Goal: Task Accomplishment & Management: Manage account settings

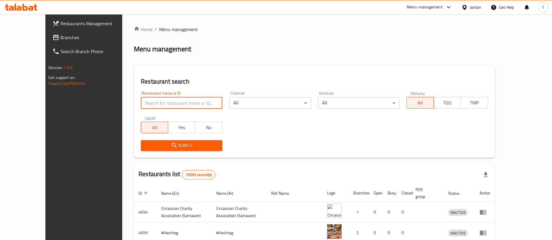
click at [183, 102] on input "search" at bounding box center [181, 103] width 81 height 12
type input "tikka wa"
click button "Search" at bounding box center [181, 145] width 81 height 11
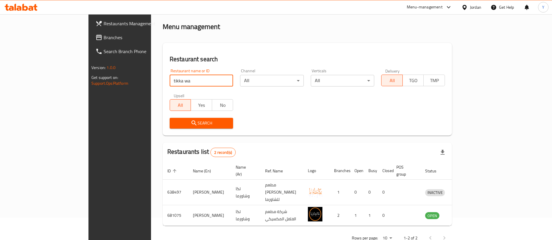
scroll to position [28, 0]
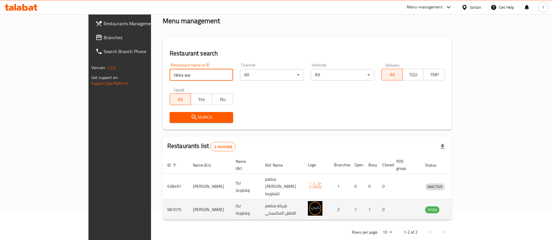
click at [463, 206] on icon "enhanced table" at bounding box center [459, 209] width 7 height 7
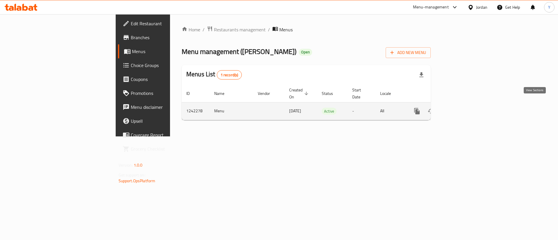
click at [463, 108] on icon "enhanced table" at bounding box center [459, 111] width 7 height 7
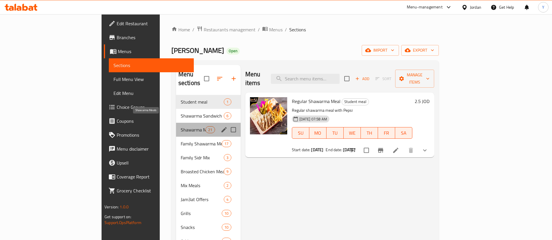
click at [181, 126] on span "Shawarma Meals" at bounding box center [193, 129] width 25 height 7
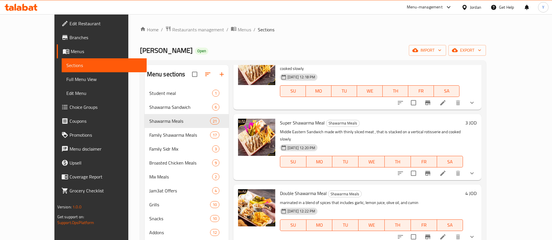
scroll to position [131, 0]
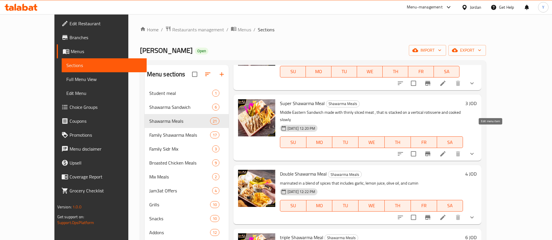
click at [445, 151] on icon at bounding box center [442, 153] width 5 height 5
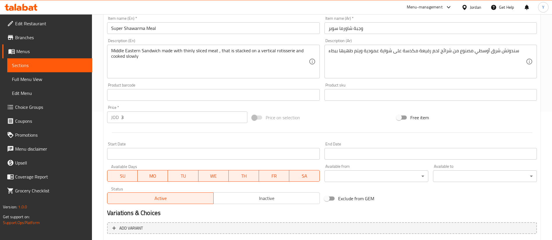
scroll to position [131, 0]
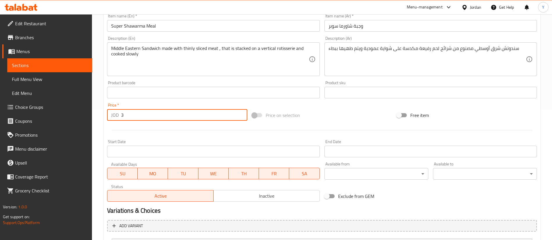
click at [137, 118] on input "3" at bounding box center [184, 115] width 126 height 12
type input "3.3"
click at [183, 133] on div at bounding box center [322, 130] width 434 height 14
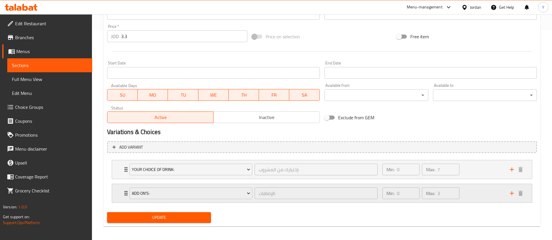
scroll to position [212, 0]
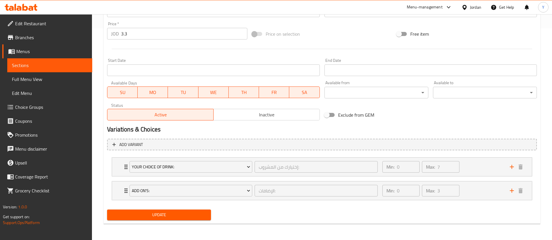
click at [169, 213] on span "Update" at bounding box center [159, 215] width 95 height 7
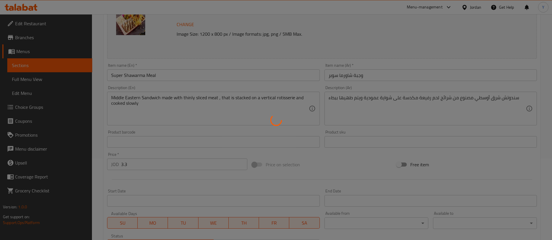
scroll to position [0, 0]
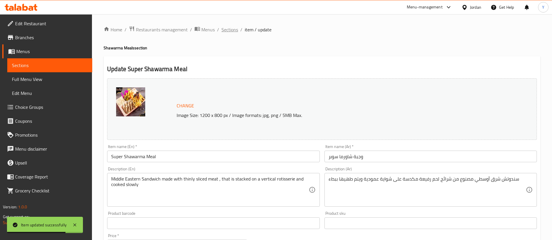
click at [227, 28] on span "Sections" at bounding box center [229, 29] width 17 height 7
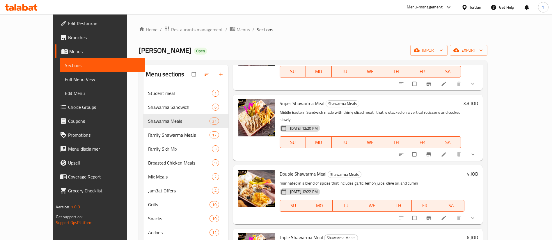
scroll to position [87, 0]
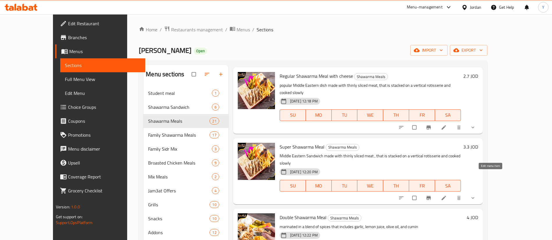
click at [446, 195] on icon at bounding box center [444, 198] width 6 height 6
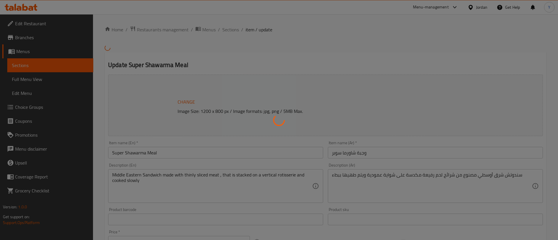
type input "إختيارك من المشروب:"
type input "0"
type input "7"
type input "الإضافات:"
type input "0"
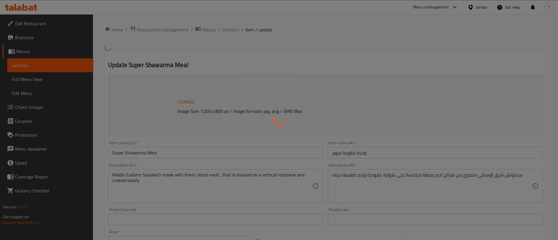
type input "3"
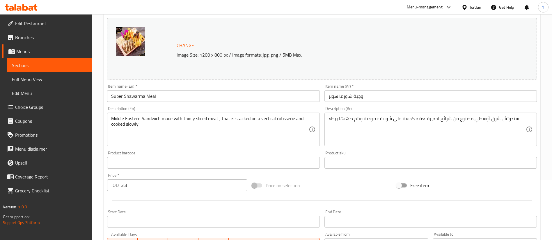
scroll to position [87, 0]
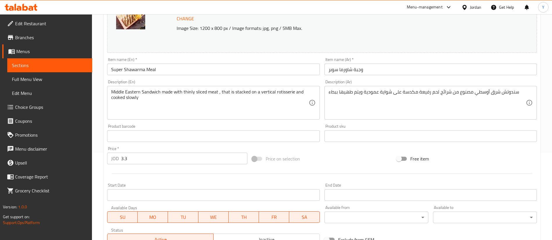
click at [141, 163] on input "3.3" at bounding box center [184, 159] width 126 height 12
click at [146, 170] on div at bounding box center [322, 174] width 434 height 14
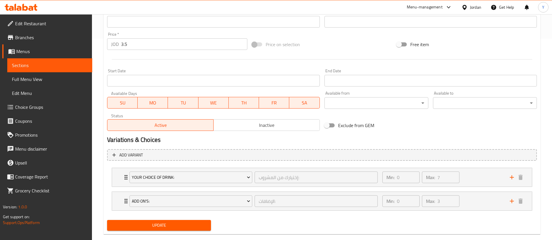
scroll to position [212, 0]
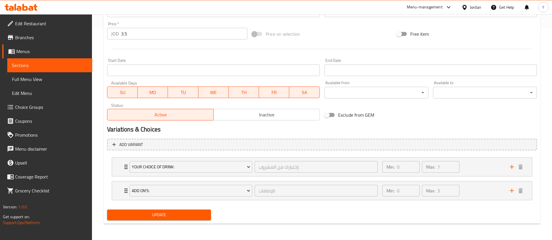
click at [181, 217] on span "Update" at bounding box center [159, 215] width 95 height 7
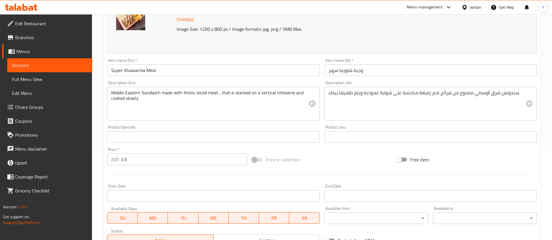
scroll to position [87, 0]
click at [131, 160] on input "3.5" at bounding box center [184, 159] width 126 height 12
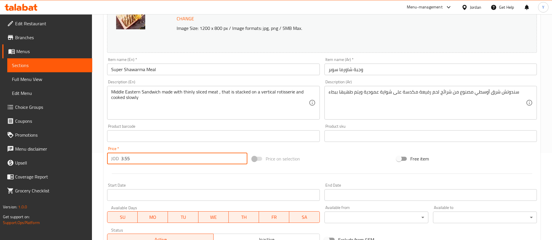
type input "3.55"
click at [145, 168] on div at bounding box center [322, 174] width 434 height 14
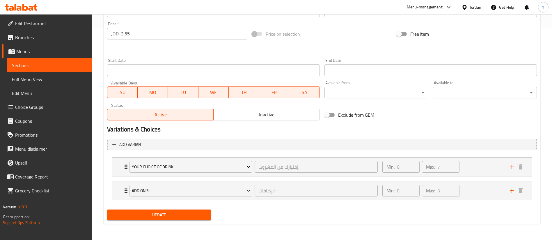
click at [166, 215] on span "Update" at bounding box center [159, 215] width 95 height 7
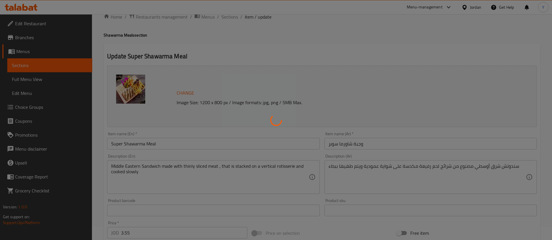
scroll to position [0, 0]
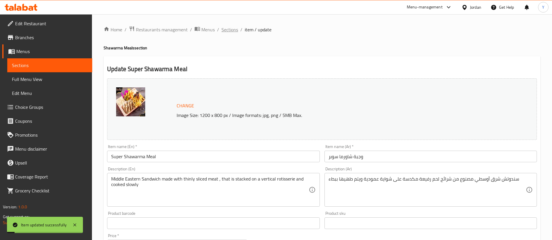
click at [230, 31] on span "Sections" at bounding box center [229, 29] width 17 height 7
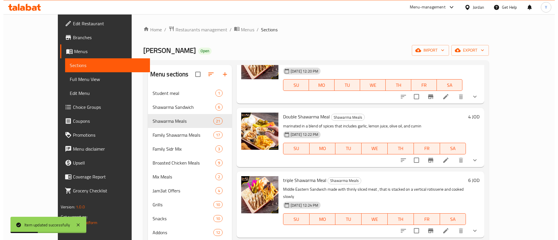
scroll to position [174, 0]
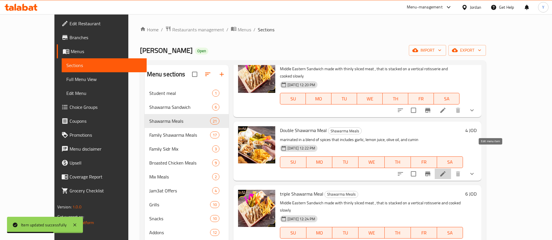
click at [445, 172] on icon at bounding box center [442, 174] width 5 height 5
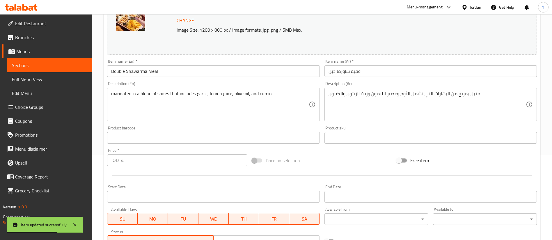
scroll to position [87, 0]
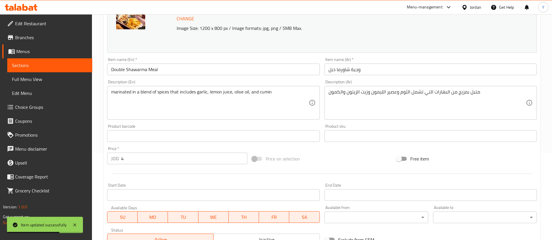
click at [136, 160] on input "4" at bounding box center [184, 159] width 126 height 12
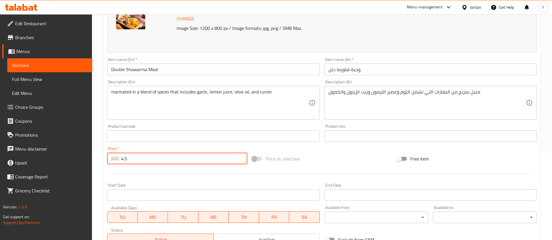
click at [139, 168] on div at bounding box center [322, 174] width 434 height 14
click at [130, 159] on input "4.5" at bounding box center [184, 159] width 126 height 12
type input "4.65"
click at [105, 166] on div "Price   * JOD 4.65 Price *" at bounding box center [177, 156] width 145 height 22
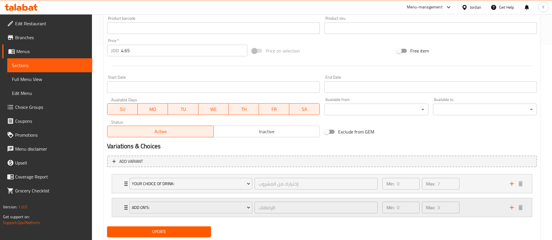
scroll to position [212, 0]
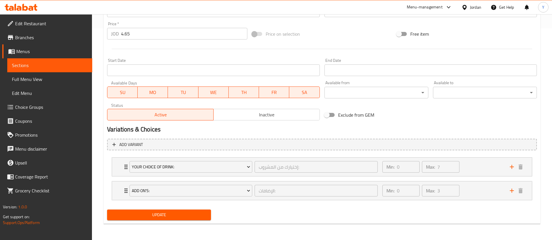
click at [150, 216] on span "Update" at bounding box center [159, 215] width 95 height 7
click at [184, 217] on span "Update" at bounding box center [159, 215] width 95 height 7
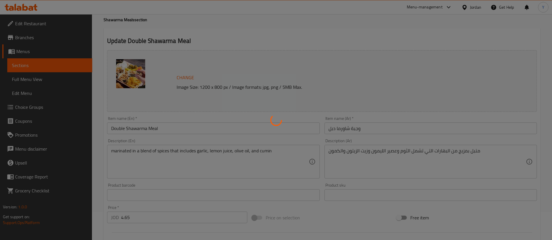
scroll to position [0, 0]
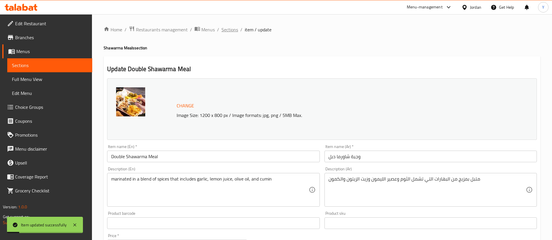
click at [230, 33] on span "Sections" at bounding box center [229, 29] width 17 height 7
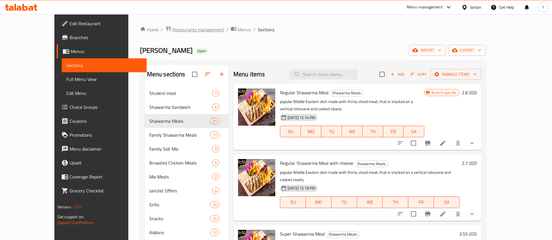
click at [172, 31] on span "Restaurants management" at bounding box center [198, 29] width 52 height 7
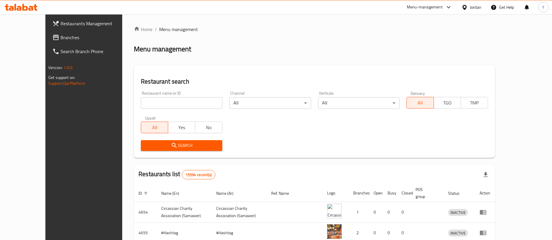
click at [173, 100] on input "search" at bounding box center [181, 103] width 81 height 12
type input "سبارو"
click button "Search" at bounding box center [181, 145] width 81 height 11
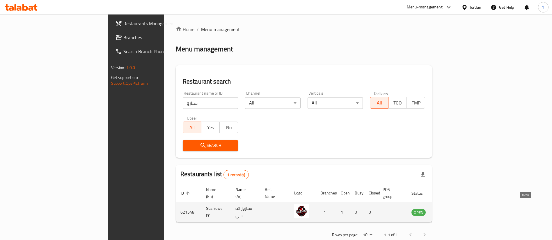
click at [449, 209] on icon "enhanced table" at bounding box center [445, 212] width 7 height 7
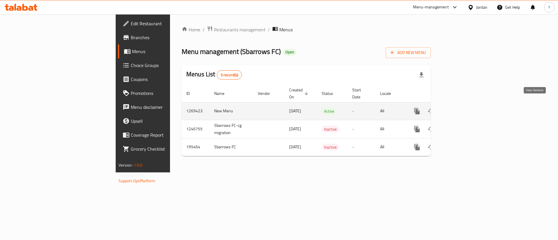
click at [463, 108] on icon "enhanced table" at bounding box center [459, 111] width 7 height 7
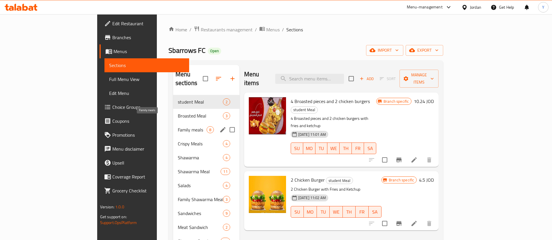
drag, startPoint x: 142, startPoint y: 122, endPoint x: 147, endPoint y: 120, distance: 4.6
click at [178, 126] on span "Family meals" at bounding box center [192, 129] width 29 height 7
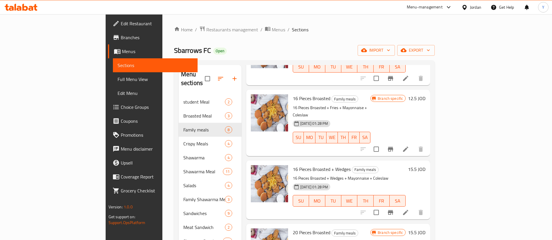
scroll to position [218, 0]
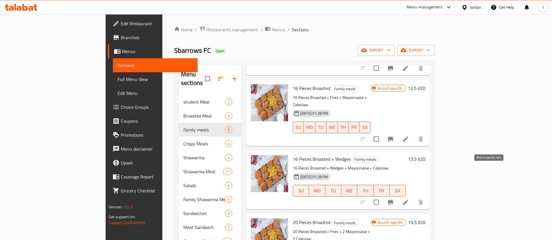
click at [394, 199] on icon "Branch-specific-item" at bounding box center [390, 202] width 7 height 7
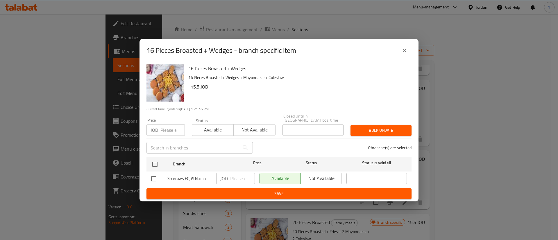
click at [407, 54] on icon "close" at bounding box center [404, 50] width 7 height 7
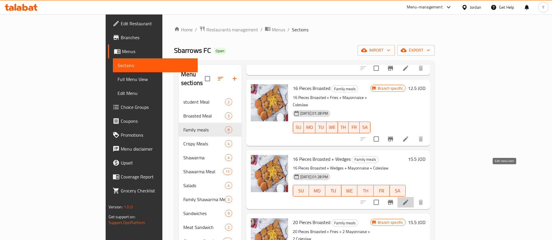
click at [409, 199] on icon at bounding box center [405, 202] width 7 height 7
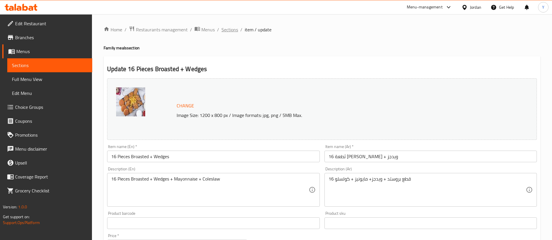
click at [231, 33] on span "Sections" at bounding box center [229, 29] width 17 height 7
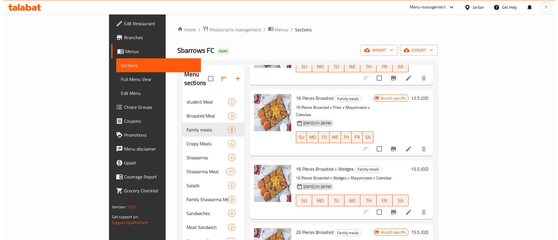
scroll to position [218, 0]
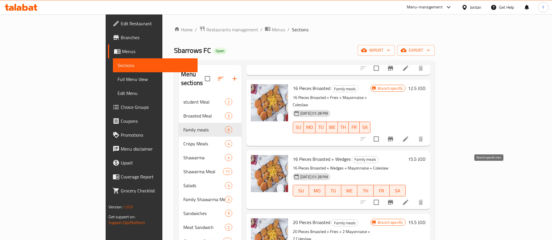
click at [394, 199] on icon "Branch-specific-item" at bounding box center [390, 202] width 7 height 7
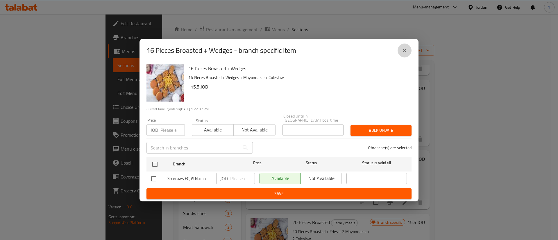
click at [401, 52] on button "close" at bounding box center [405, 51] width 14 height 14
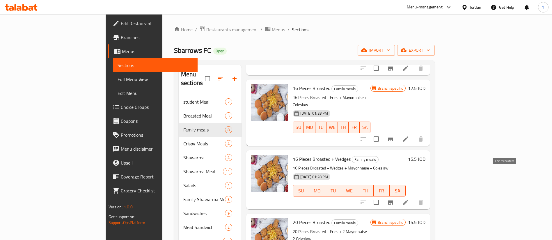
click at [408, 200] on icon at bounding box center [405, 202] width 5 height 5
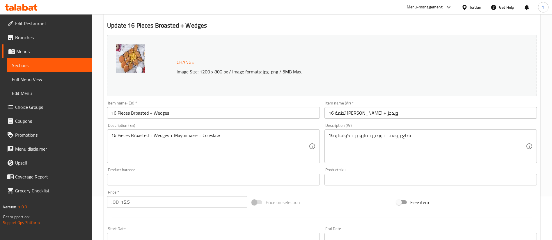
scroll to position [87, 0]
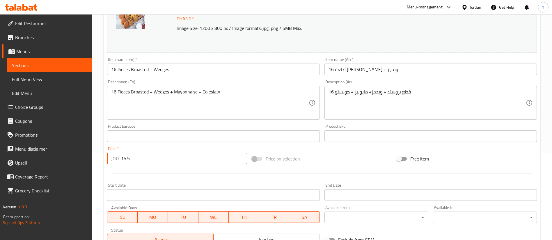
drag, startPoint x: 138, startPoint y: 158, endPoint x: 105, endPoint y: 162, distance: 32.9
click at [105, 163] on div "Price   * JOD 15.5 Price *" at bounding box center [177, 156] width 145 height 22
type input "17"
click at [103, 160] on div "Home / Restaurants management / Menus / Sections / item / update Family meals s…" at bounding box center [322, 129] width 460 height 405
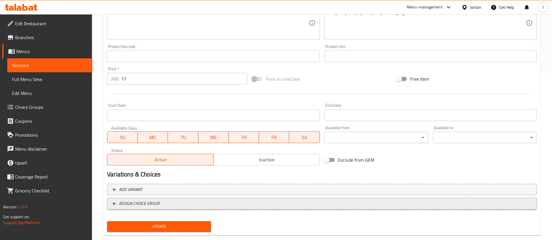
scroll to position [179, 0]
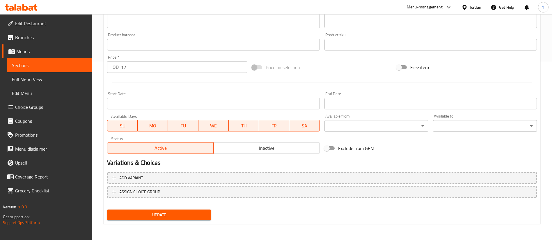
click at [141, 212] on span "Update" at bounding box center [159, 215] width 95 height 7
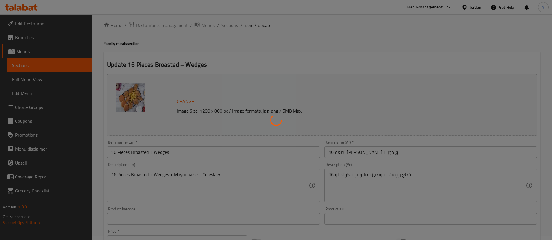
scroll to position [0, 0]
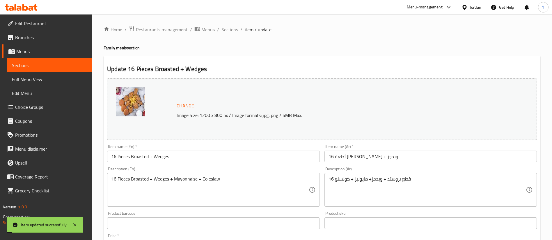
drag, startPoint x: 231, startPoint y: 29, endPoint x: 268, endPoint y: 56, distance: 45.5
click at [231, 29] on span "Sections" at bounding box center [229, 29] width 17 height 7
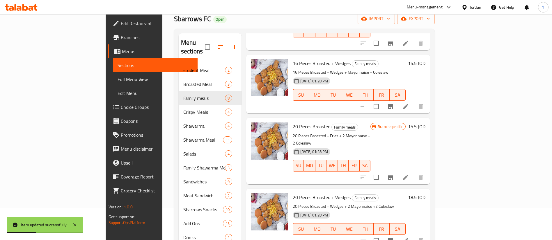
scroll to position [44, 0]
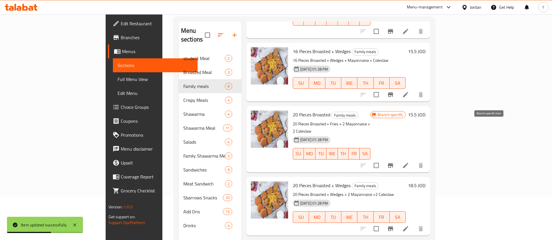
click at [394, 162] on icon "Branch-specific-item" at bounding box center [390, 165] width 7 height 7
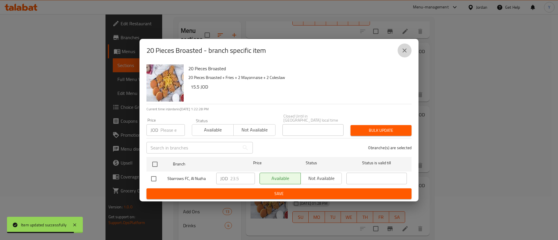
click at [402, 53] on icon "close" at bounding box center [404, 50] width 7 height 7
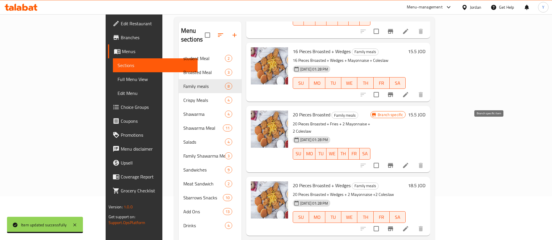
click at [394, 162] on icon "Branch-specific-item" at bounding box center [390, 165] width 7 height 7
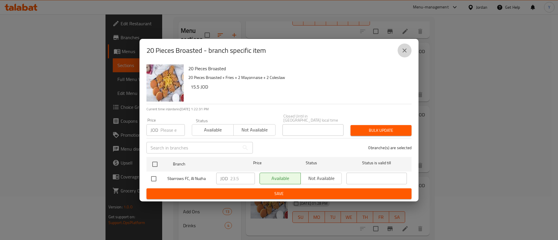
click at [406, 54] on icon "close" at bounding box center [404, 50] width 7 height 7
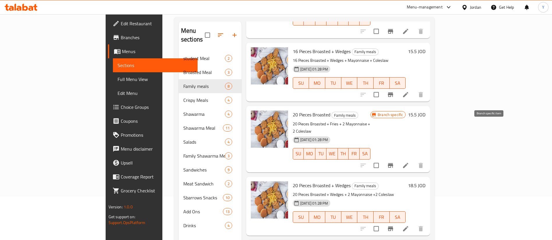
click at [394, 162] on icon "Branch-specific-item" at bounding box center [390, 165] width 7 height 7
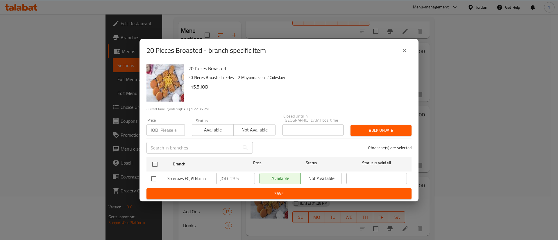
click at [153, 177] on input "checkbox" at bounding box center [154, 179] width 12 height 12
checkbox input "true"
drag, startPoint x: 240, startPoint y: 177, endPoint x: 228, endPoint y: 178, distance: 12.3
click at [228, 178] on div "JOD 23.5 ​" at bounding box center [235, 179] width 39 height 12
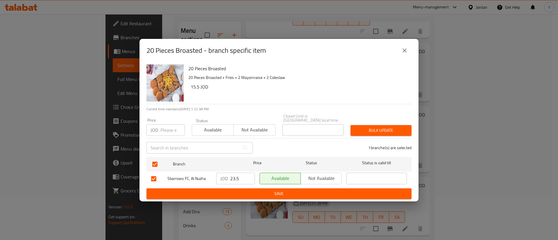
click at [273, 143] on div "1 branche(s) are selected" at bounding box center [335, 148] width 159 height 21
drag, startPoint x: 236, startPoint y: 177, endPoint x: 224, endPoint y: 178, distance: 12.0
click at [224, 178] on div "JOD 23.5 ​" at bounding box center [235, 179] width 39 height 12
type input "21"
click at [245, 190] on span "Save" at bounding box center [279, 193] width 256 height 7
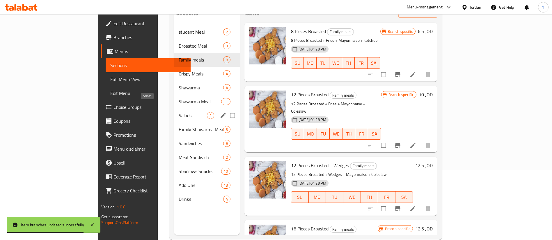
scroll to position [81, 0]
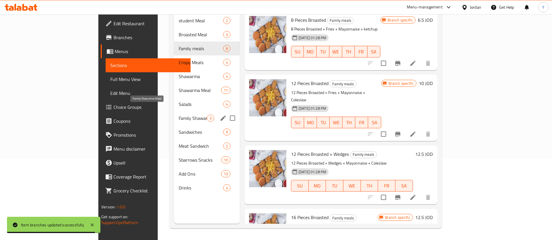
click at [179, 115] on span "Family Shawarma Meal" at bounding box center [193, 118] width 28 height 7
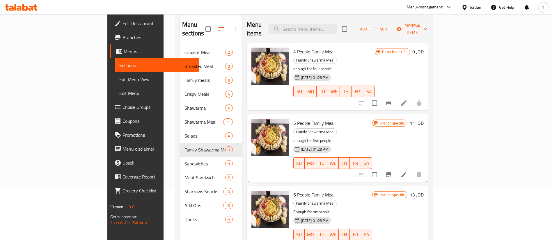
scroll to position [38, 0]
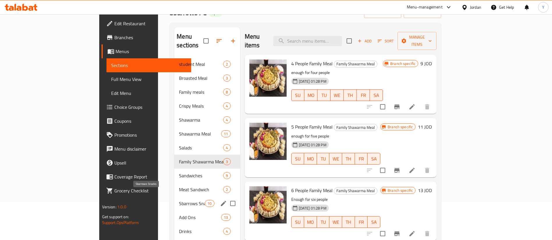
click at [179, 200] on span "Sbarrows Snacks" at bounding box center [192, 203] width 26 height 7
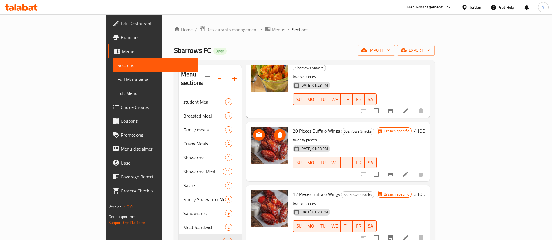
scroll to position [131, 0]
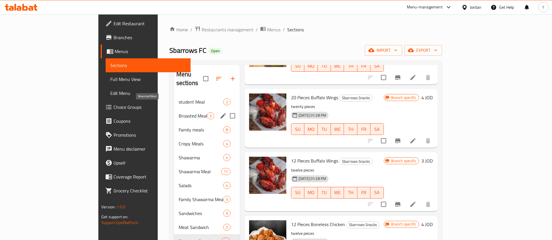
click at [179, 113] on span "Broasted Meal" at bounding box center [193, 116] width 28 height 7
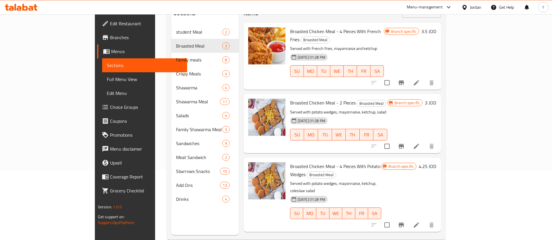
scroll to position [81, 0]
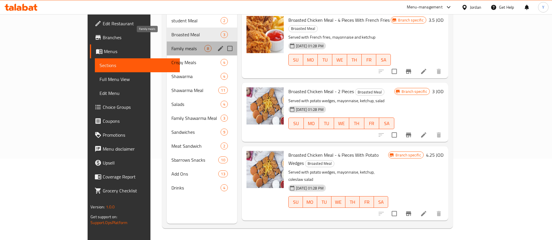
click at [171, 45] on span "Family meals" at bounding box center [187, 48] width 33 height 7
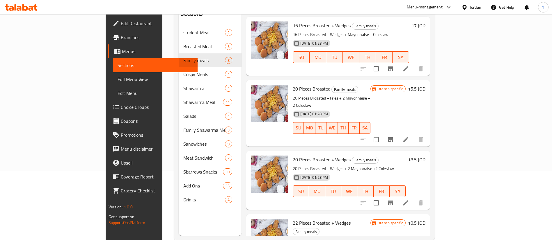
scroll to position [81, 0]
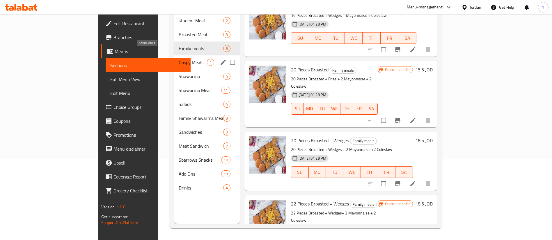
click at [179, 59] on span "Crispy Meals" at bounding box center [193, 62] width 28 height 7
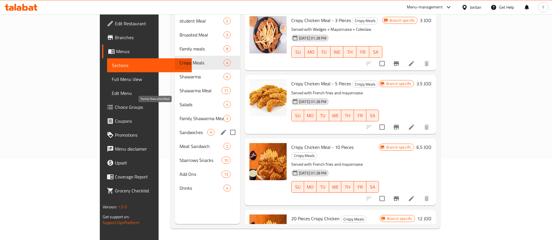
scroll to position [81, 0]
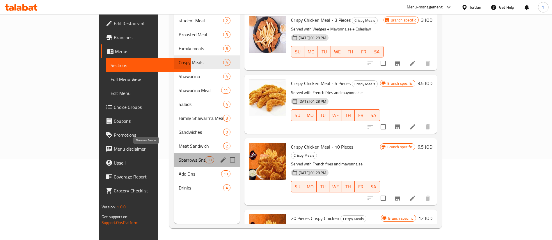
click at [179, 157] on span "Sbarrows Snacks" at bounding box center [192, 160] width 26 height 7
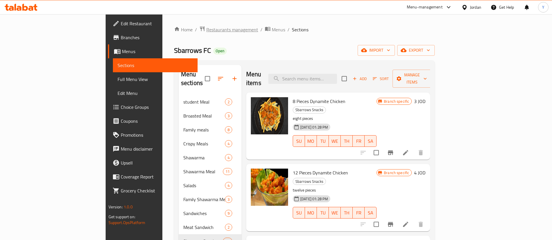
click at [206, 27] on span "Restaurants management" at bounding box center [232, 29] width 52 height 7
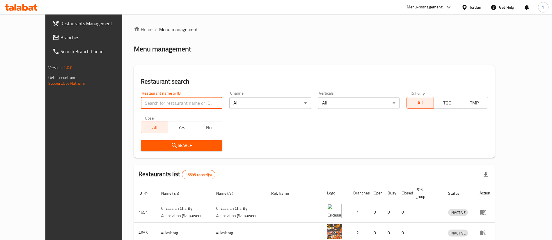
click at [174, 103] on input "search" at bounding box center [181, 103] width 81 height 12
type input "Shesh W Kbab"
click button "Search" at bounding box center [181, 145] width 81 height 11
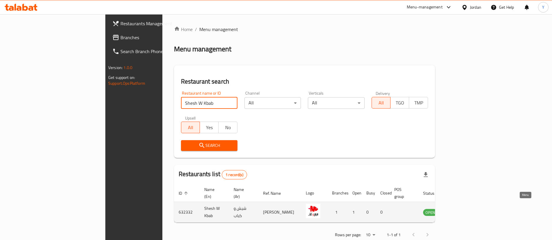
click at [460, 209] on icon "enhanced table" at bounding box center [456, 212] width 7 height 7
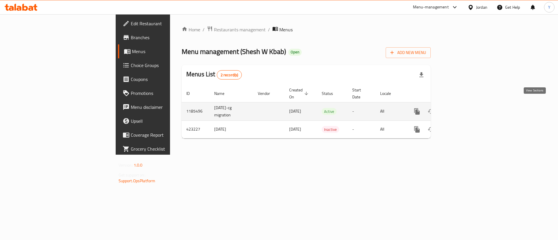
click at [463, 108] on icon "enhanced table" at bounding box center [459, 111] width 7 height 7
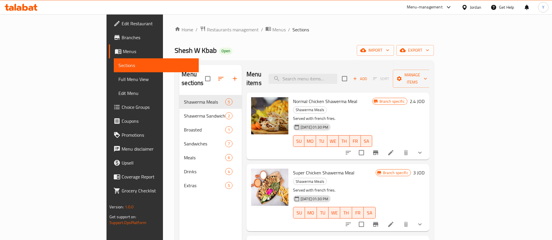
click at [246, 40] on div "Home / Restaurants management / Menus / Sections Shesh W Kbab Open import expor…" at bounding box center [303, 168] width 259 height 284
click at [207, 29] on span "Restaurants management" at bounding box center [233, 29] width 52 height 7
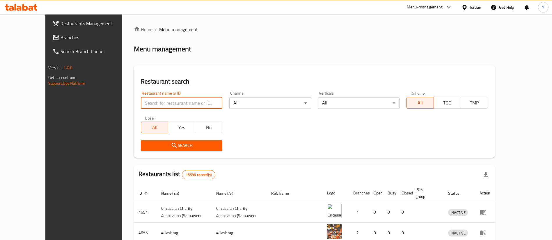
click at [160, 101] on input "search" at bounding box center [181, 103] width 81 height 12
type input "chicken planet"
click button "Search" at bounding box center [181, 145] width 81 height 11
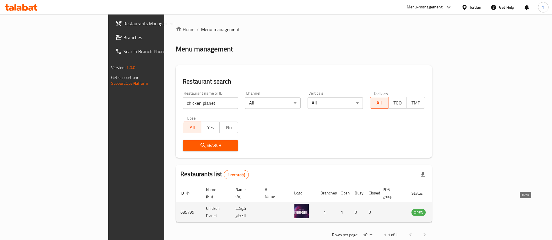
click at [449, 209] on icon "enhanced table" at bounding box center [445, 212] width 7 height 7
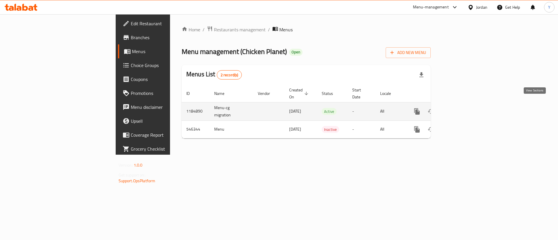
click at [463, 108] on icon "enhanced table" at bounding box center [459, 111] width 7 height 7
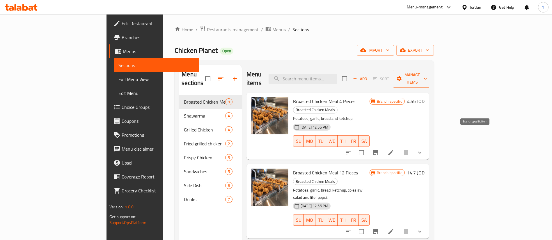
click at [379, 149] on icon "Branch-specific-item" at bounding box center [375, 152] width 7 height 7
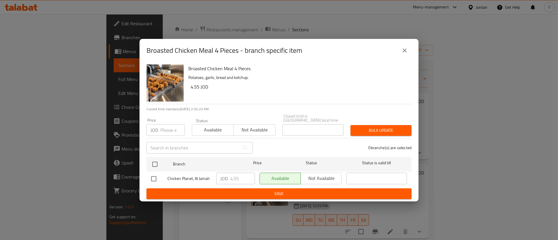
click at [152, 177] on input "checkbox" at bounding box center [154, 179] width 12 height 12
checkbox input "true"
click at [234, 177] on input "4.55" at bounding box center [242, 179] width 25 height 12
type input "4.75"
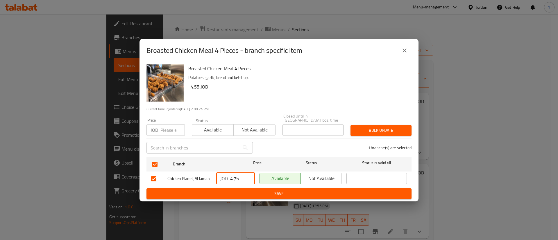
click at [266, 190] on span "Save" at bounding box center [279, 193] width 256 height 7
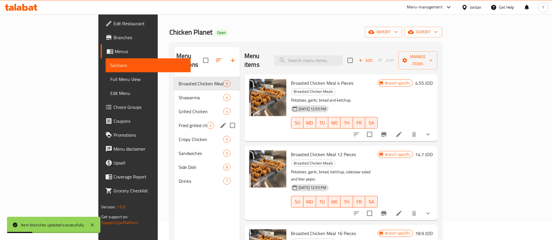
scroll to position [44, 0]
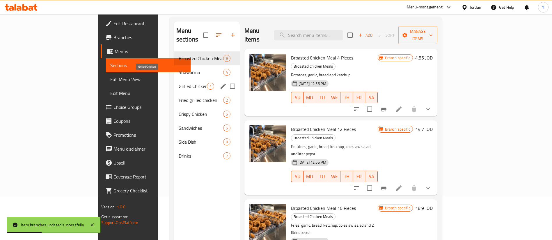
click at [179, 83] on span "Grilled Chicken" at bounding box center [193, 86] width 28 height 7
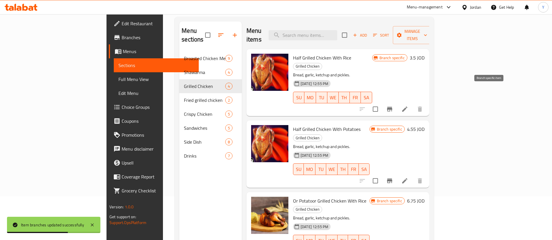
click at [392, 107] on icon "Branch-specific-item" at bounding box center [389, 109] width 5 height 5
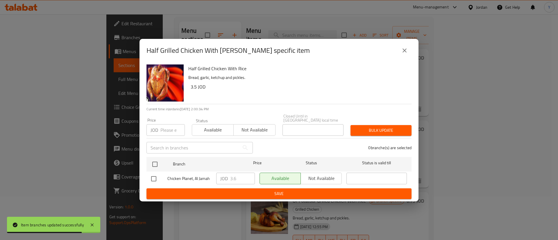
click at [151, 177] on input "checkbox" at bounding box center [154, 179] width 12 height 12
checkbox input "true"
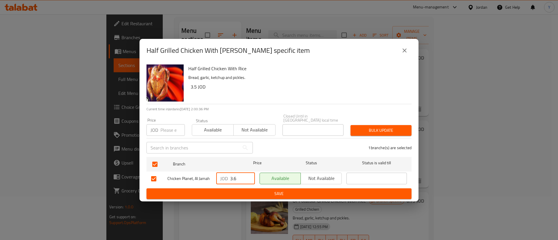
click at [234, 176] on input "3.6" at bounding box center [242, 179] width 25 height 12
type input "3.85"
click at [251, 190] on span "Save" at bounding box center [279, 193] width 256 height 7
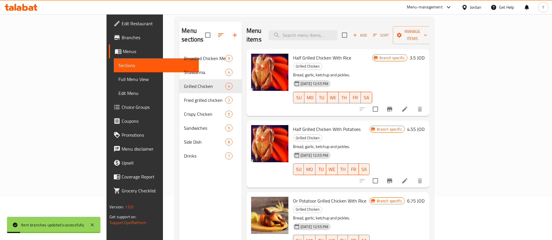
click at [392, 179] on icon "Branch-specific-item" at bounding box center [389, 181] width 5 height 5
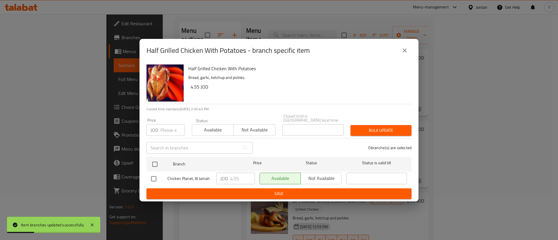
click at [156, 179] on input "checkbox" at bounding box center [154, 179] width 12 height 12
checkbox input "true"
click at [235, 177] on input "4.55" at bounding box center [242, 179] width 25 height 12
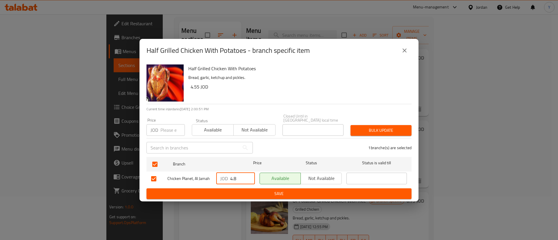
type input "4.8"
click at [249, 190] on span "Save" at bounding box center [279, 193] width 256 height 7
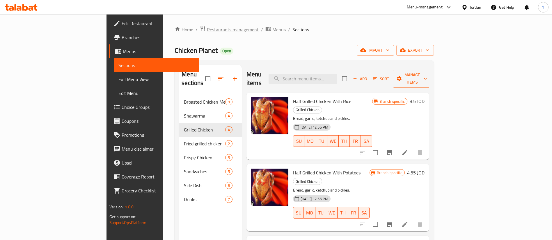
click at [207, 29] on span "Restaurants management" at bounding box center [233, 29] width 52 height 7
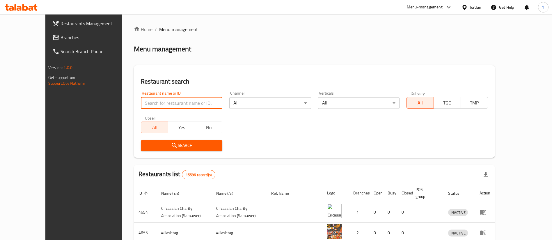
click at [151, 99] on input "search" at bounding box center [181, 103] width 81 height 12
type input "chicken planet"
click button "Search" at bounding box center [181, 145] width 81 height 11
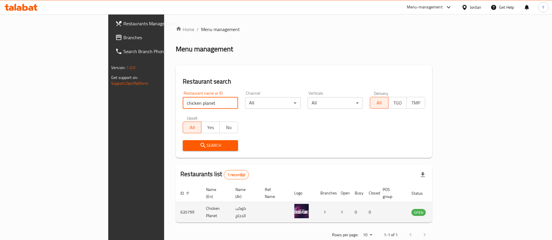
click at [176, 206] on td "635799" at bounding box center [189, 212] width 26 height 21
copy td "635799"
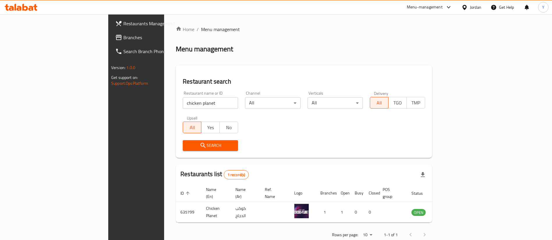
click at [232, 32] on ol "Home / Menu management" at bounding box center [304, 29] width 256 height 7
